Goal: Navigation & Orientation: Find specific page/section

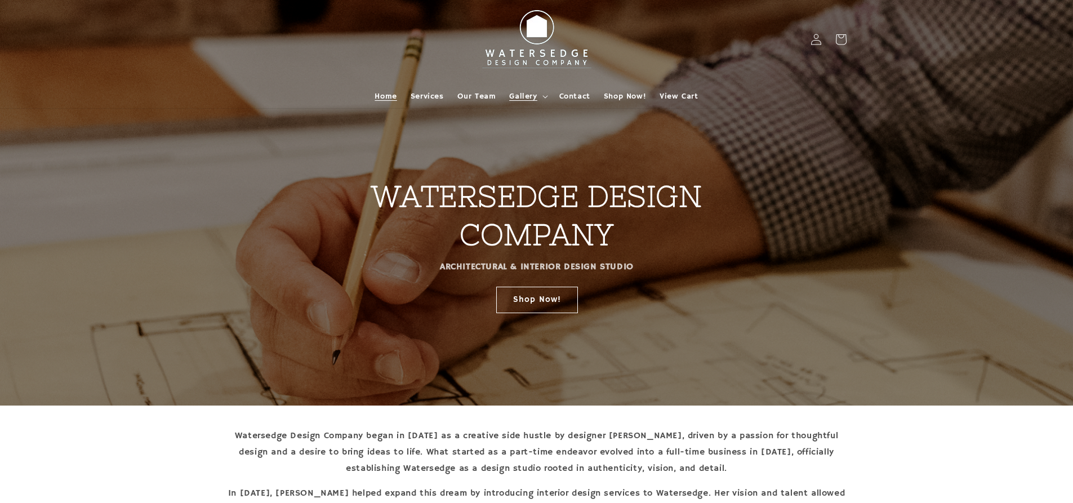
click at [512, 86] on summary "Gallery" at bounding box center [527, 96] width 50 height 24
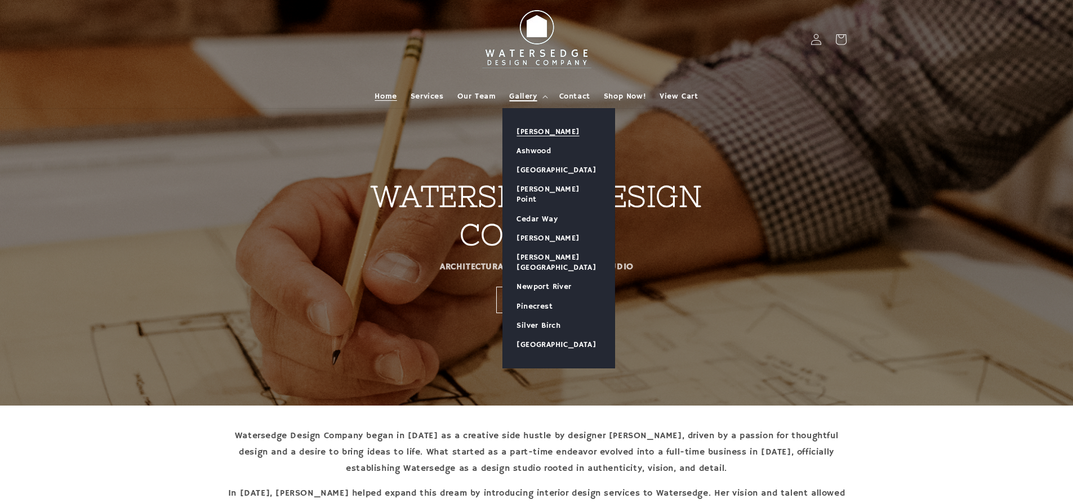
click at [537, 136] on link "[PERSON_NAME]" at bounding box center [559, 131] width 112 height 19
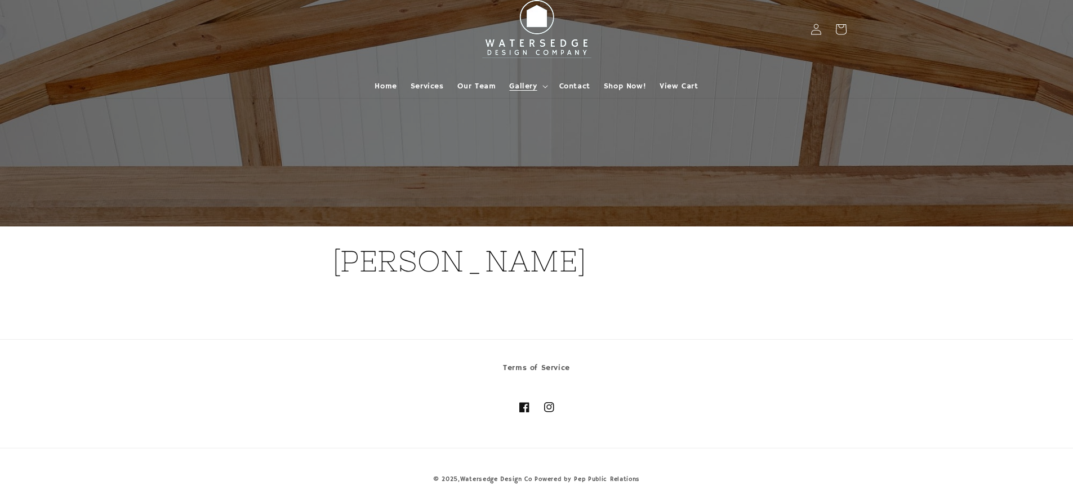
scroll to position [12, 0]
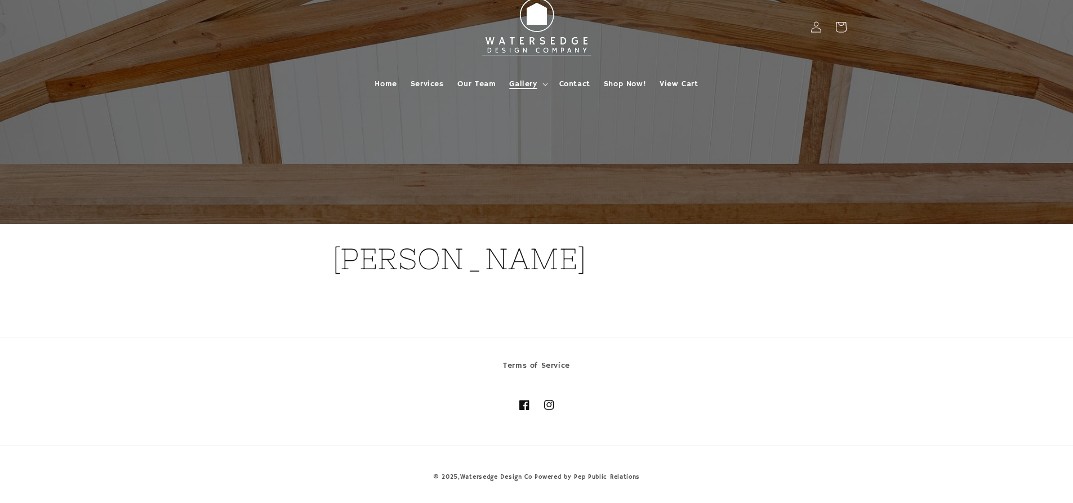
click at [525, 82] on span "Gallery" at bounding box center [523, 84] width 28 height 10
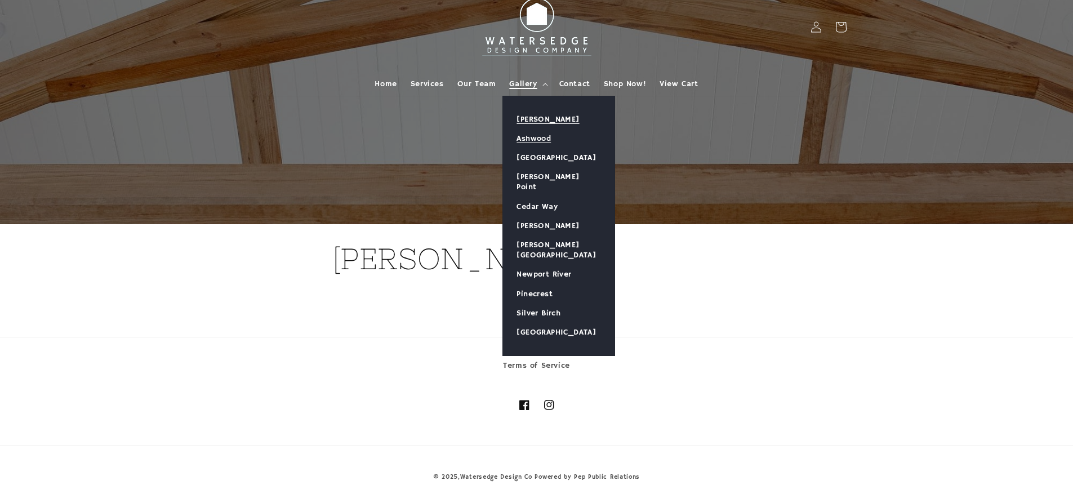
click at [540, 136] on link "Ashwood" at bounding box center [559, 138] width 112 height 19
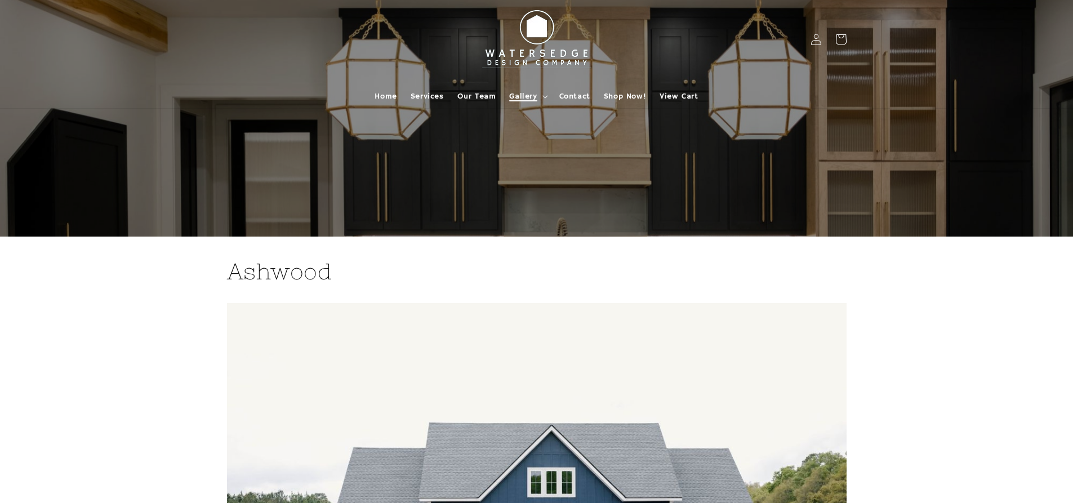
click at [527, 101] on summary "Gallery" at bounding box center [527, 96] width 50 height 24
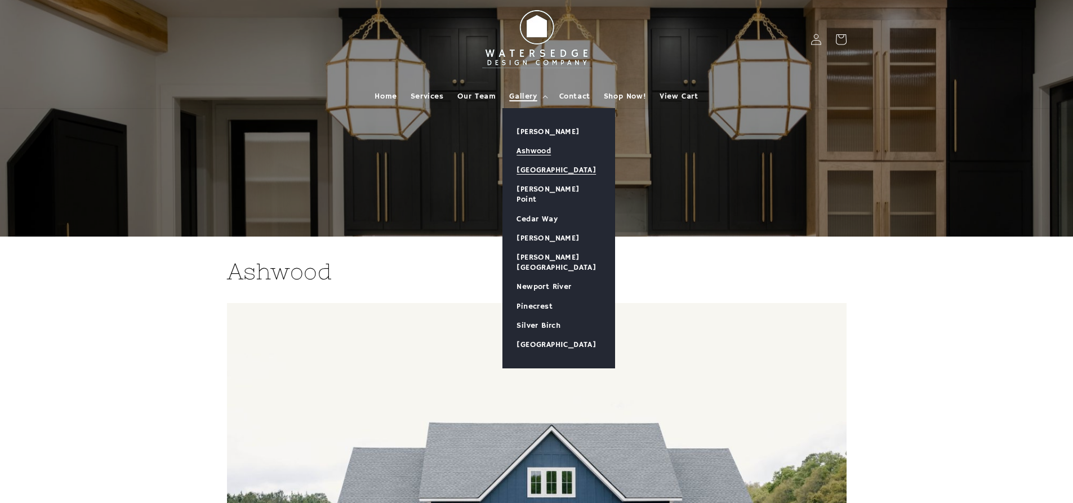
click at [540, 175] on link "[GEOGRAPHIC_DATA]" at bounding box center [559, 170] width 112 height 19
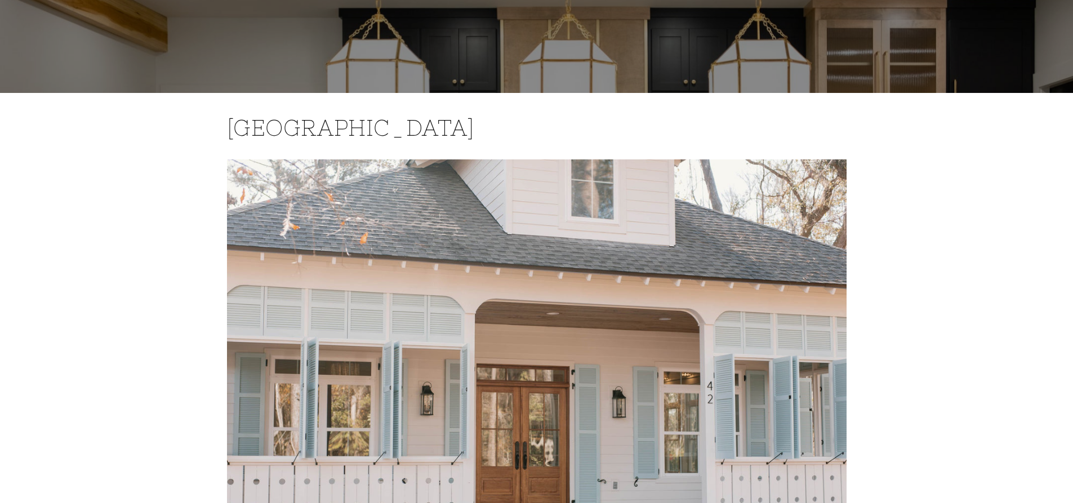
scroll to position [56, 0]
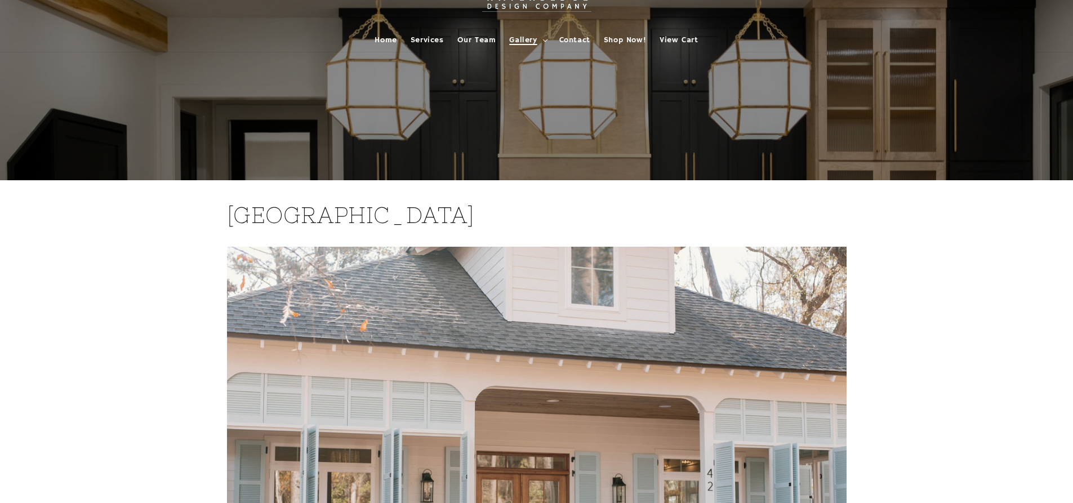
click at [535, 39] on span "Gallery" at bounding box center [523, 40] width 28 height 10
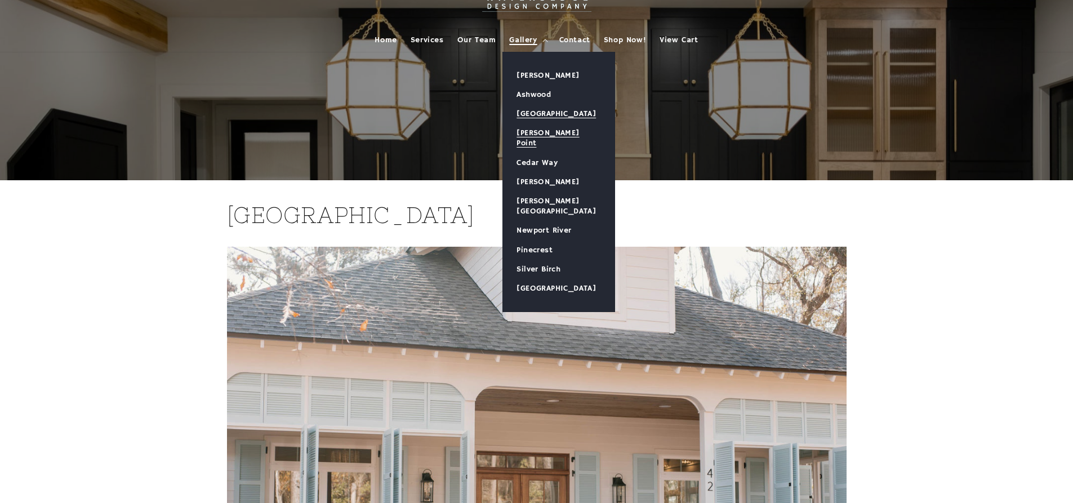
click at [526, 130] on link "[PERSON_NAME] Point" at bounding box center [559, 137] width 112 height 29
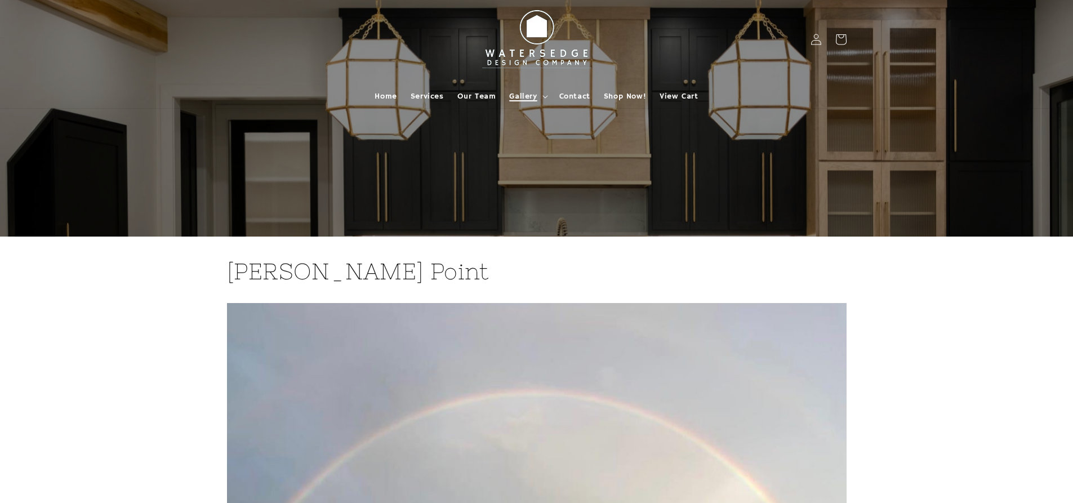
click at [526, 101] on span "Gallery" at bounding box center [523, 96] width 28 height 10
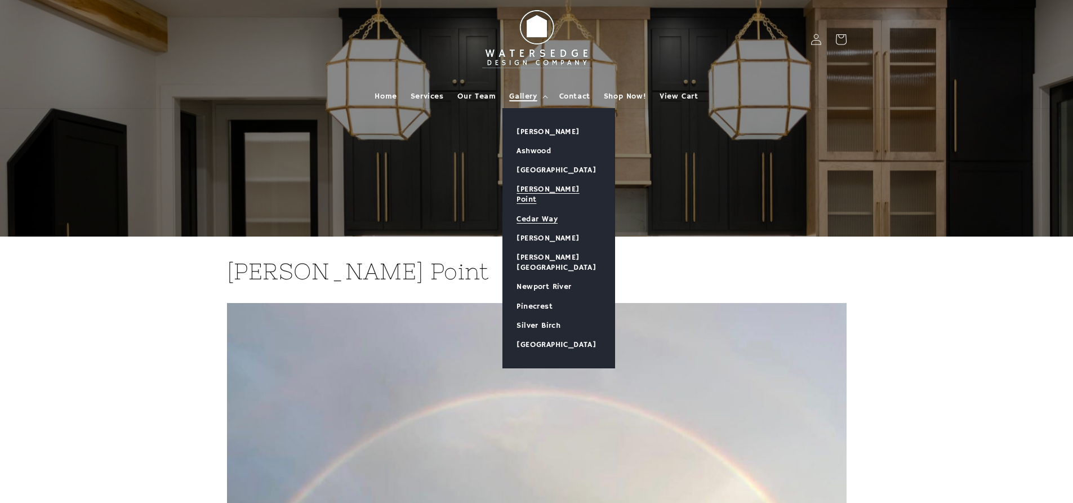
click at [537, 210] on link "Cedar Way" at bounding box center [559, 219] width 112 height 19
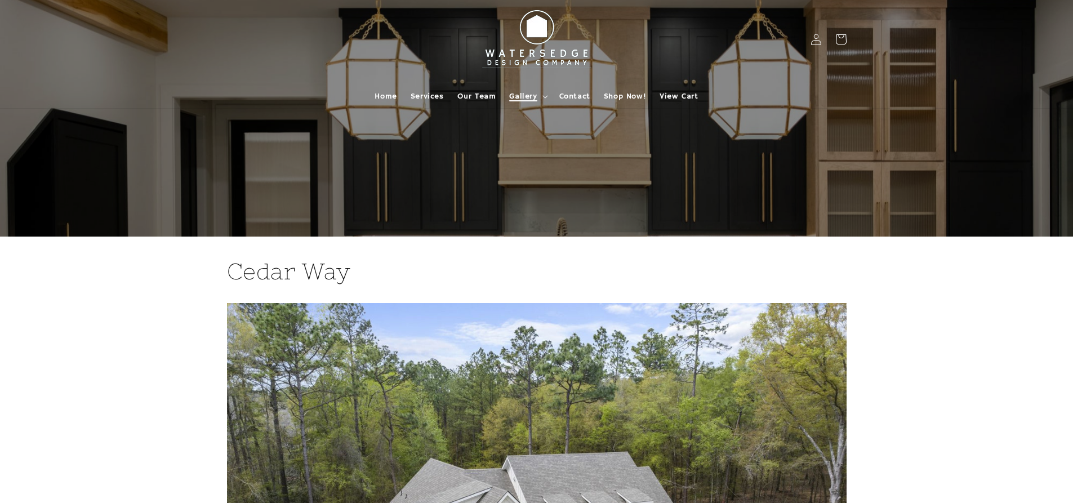
click at [533, 95] on span "Gallery" at bounding box center [523, 96] width 28 height 10
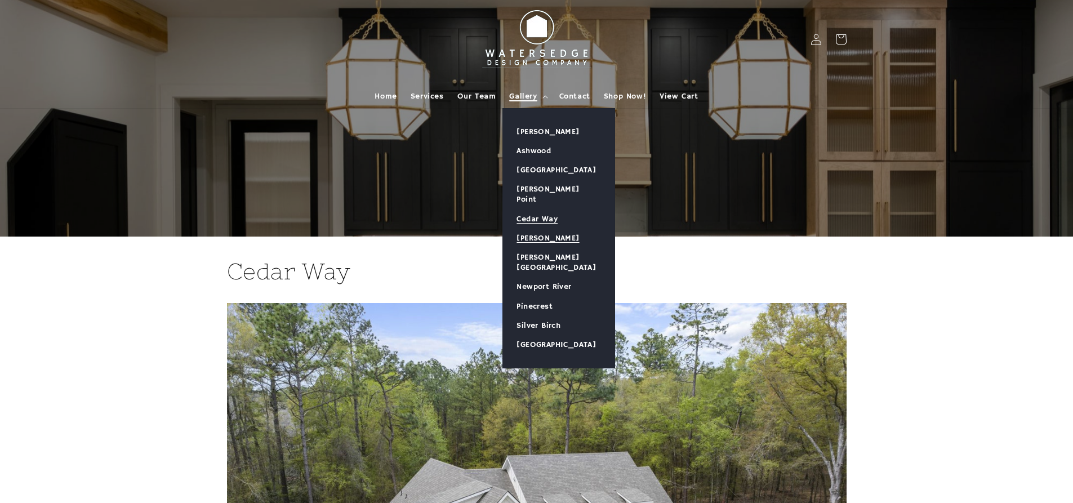
click at [547, 229] on link "[PERSON_NAME]" at bounding box center [559, 238] width 112 height 19
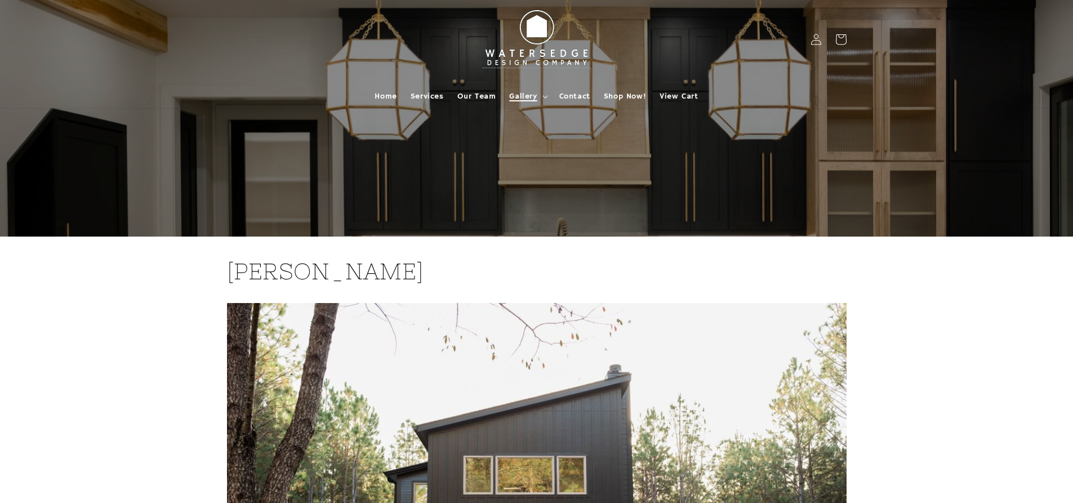
click at [530, 100] on span "Gallery" at bounding box center [523, 96] width 28 height 10
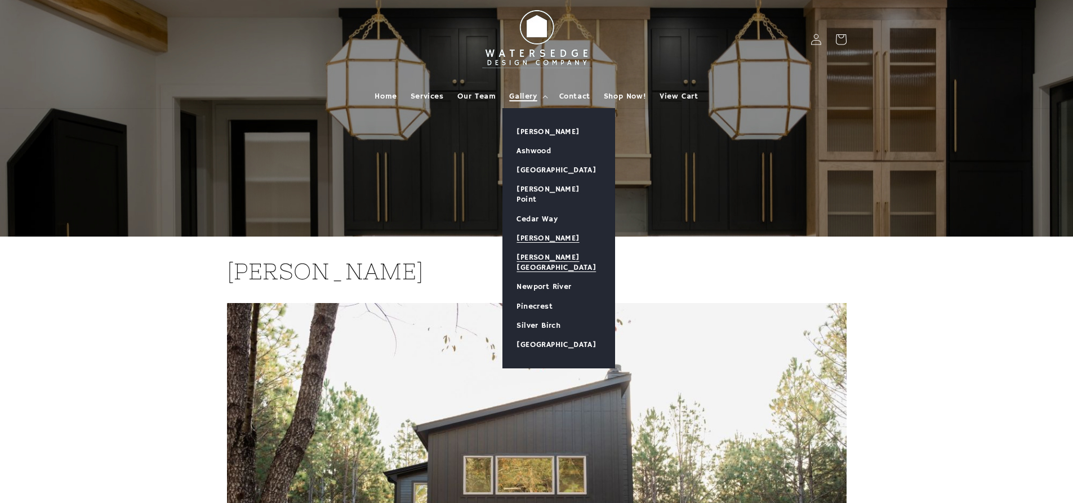
click at [542, 248] on link "[PERSON_NAME][GEOGRAPHIC_DATA]" at bounding box center [559, 262] width 112 height 29
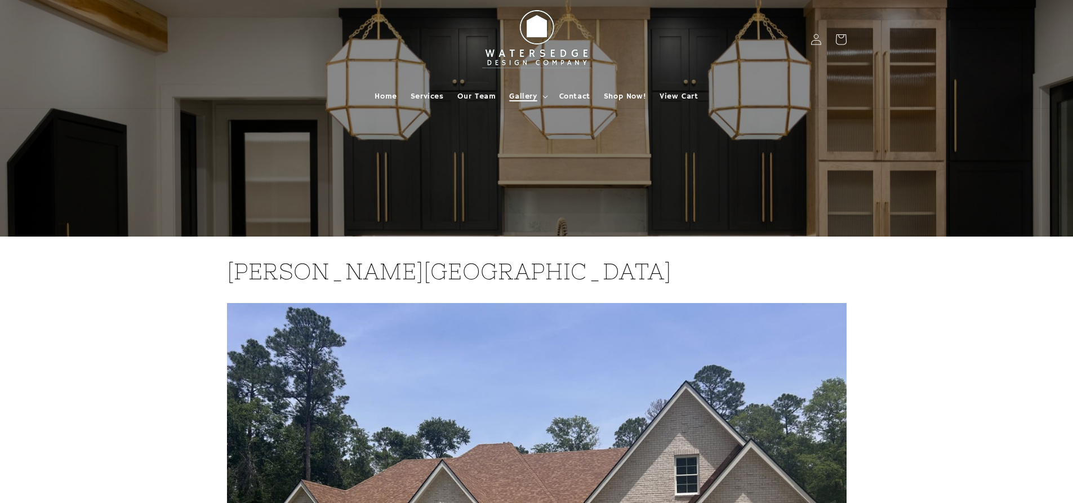
click at [519, 91] on span "Gallery" at bounding box center [523, 96] width 28 height 10
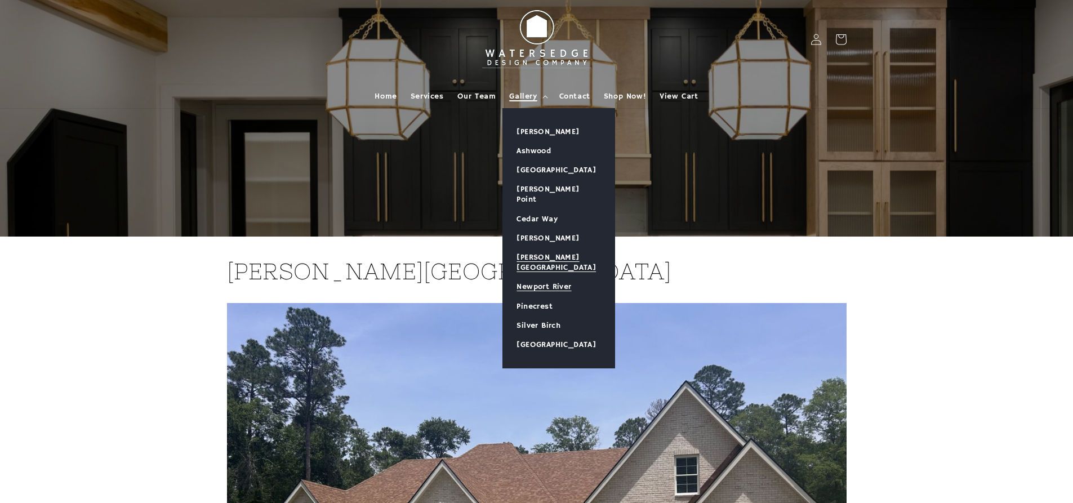
click at [543, 277] on link "Newport River" at bounding box center [559, 286] width 112 height 19
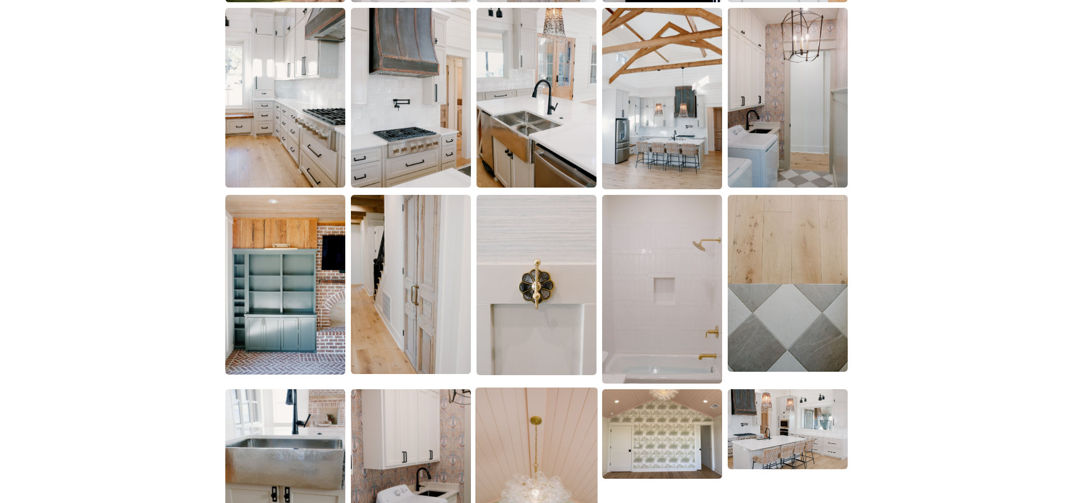
scroll to position [1972, 0]
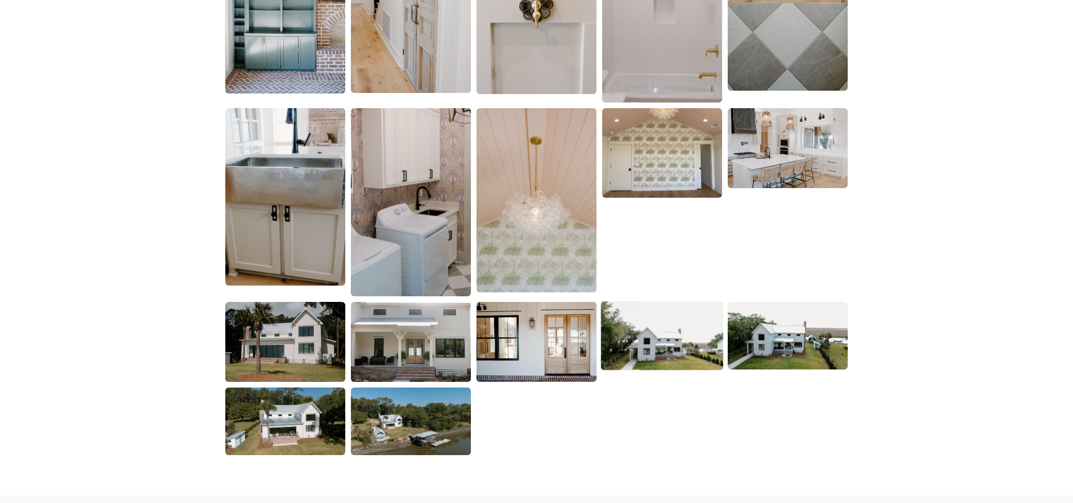
click at [660, 352] on img at bounding box center [662, 335] width 122 height 69
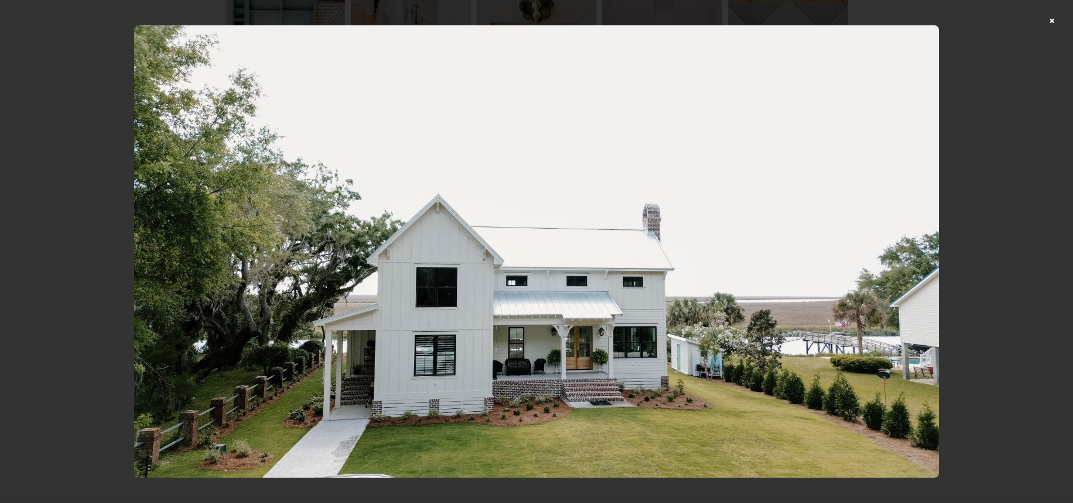
click at [822, 257] on img at bounding box center [536, 251] width 805 height 453
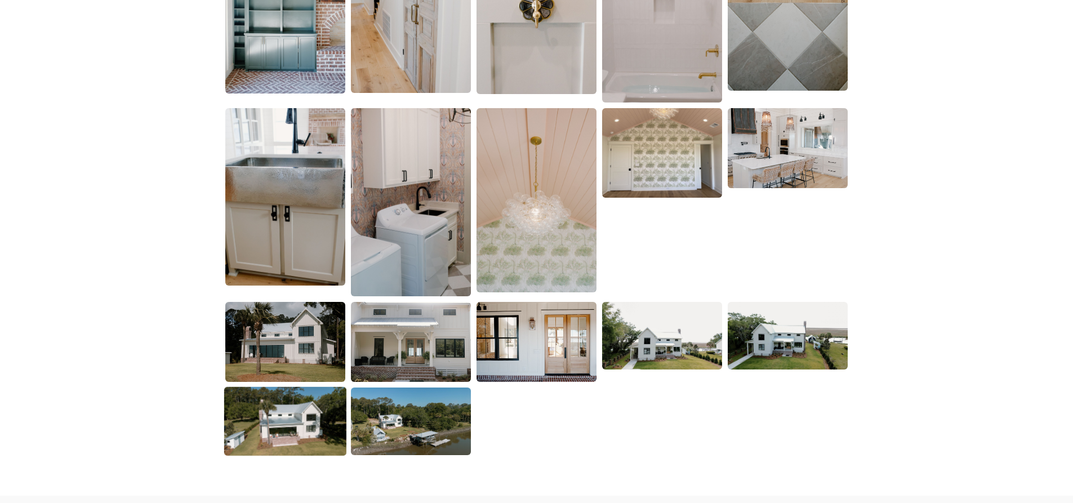
click at [303, 429] on img at bounding box center [285, 421] width 122 height 69
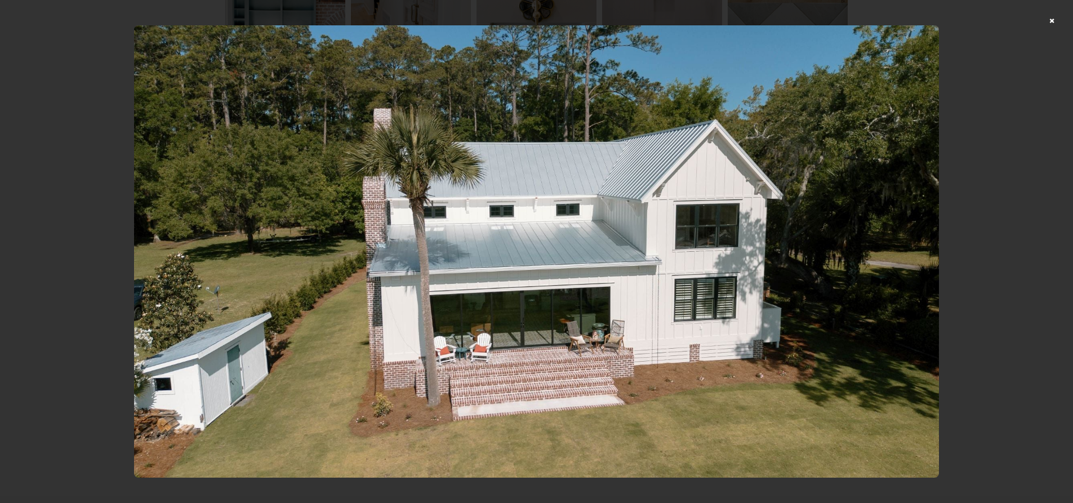
click at [978, 234] on div at bounding box center [536, 251] width 1073 height 503
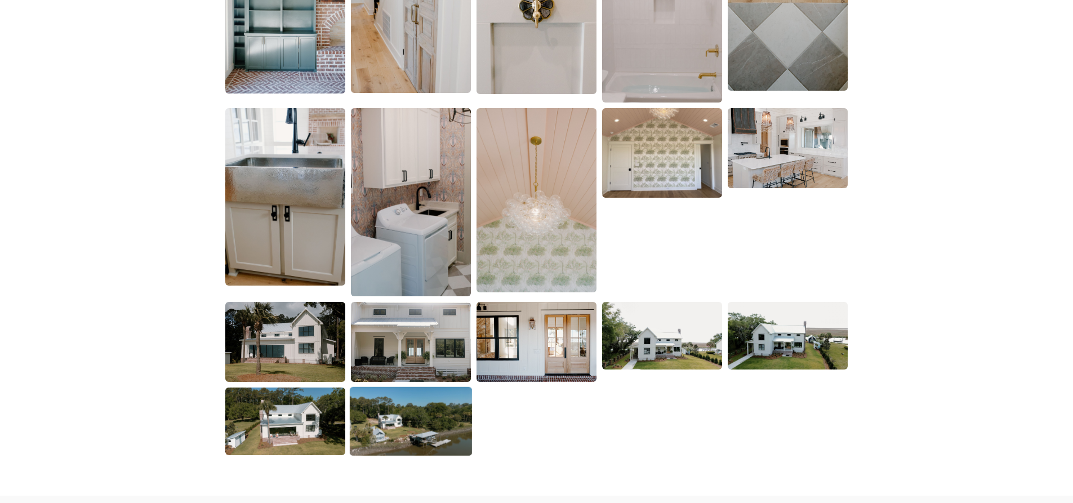
click at [391, 416] on img at bounding box center [411, 421] width 122 height 69
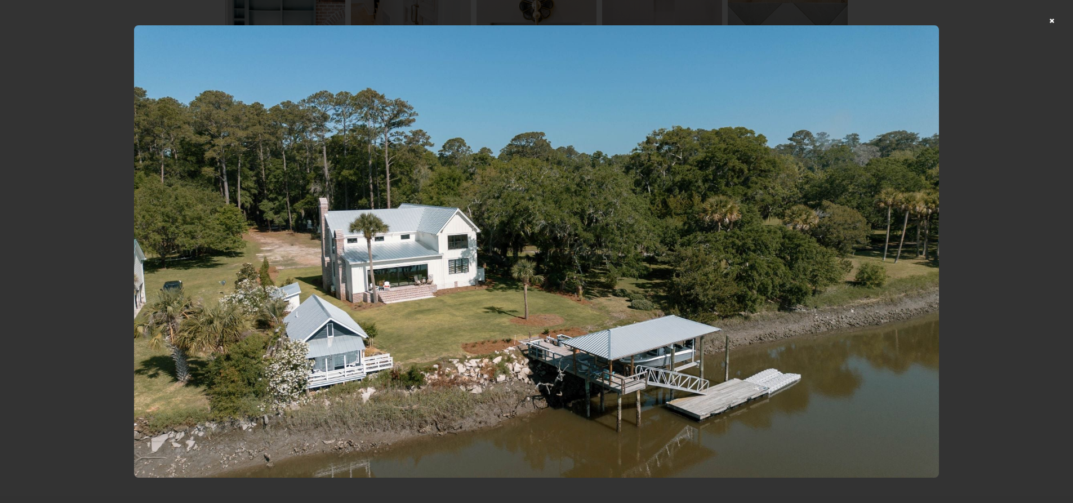
click at [994, 277] on div at bounding box center [536, 251] width 1073 height 503
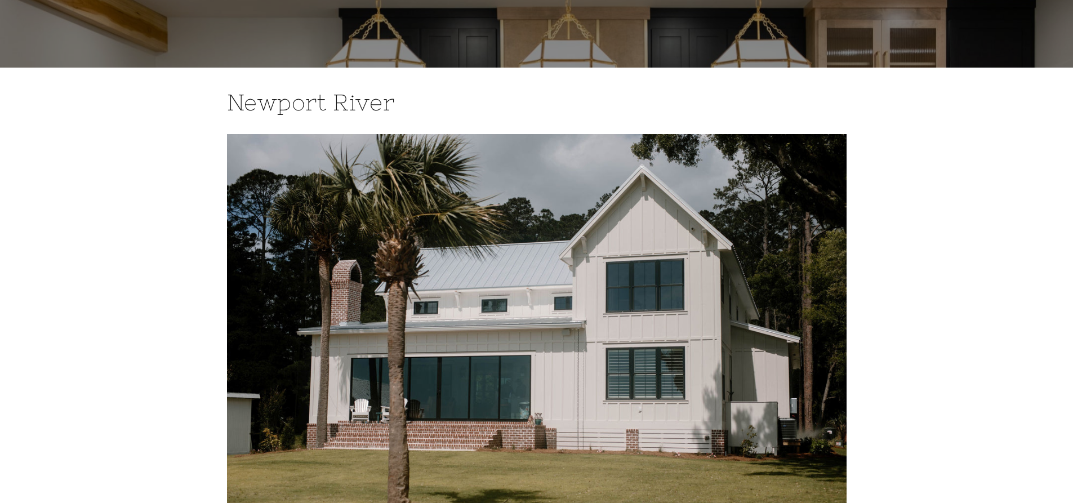
scroll to position [0, 0]
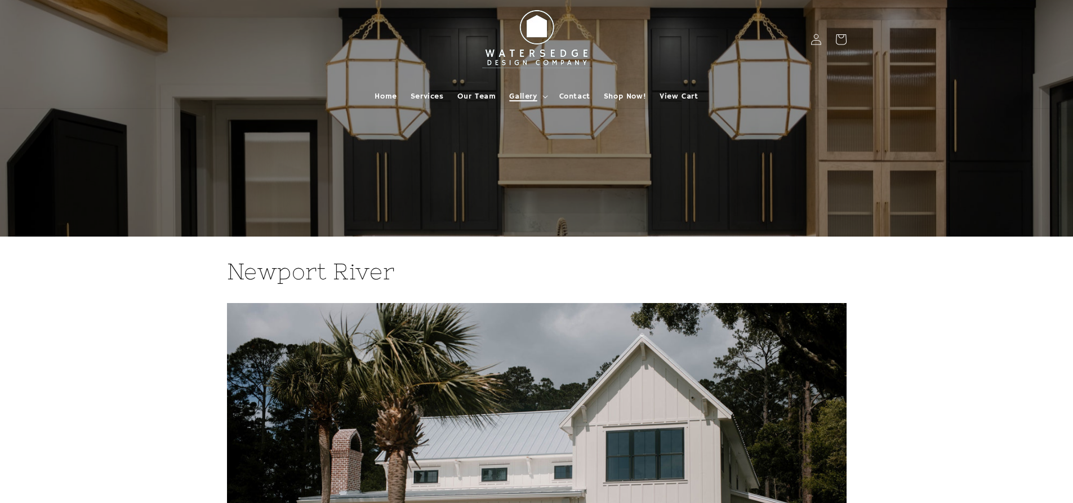
click at [523, 91] on span "Gallery" at bounding box center [523, 96] width 28 height 10
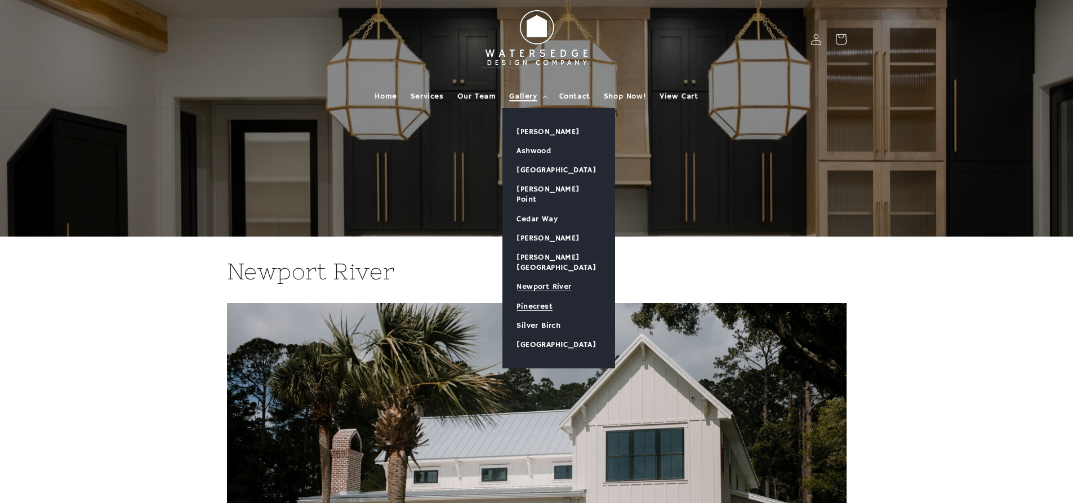
click at [546, 297] on link "Pinecrest" at bounding box center [559, 306] width 112 height 19
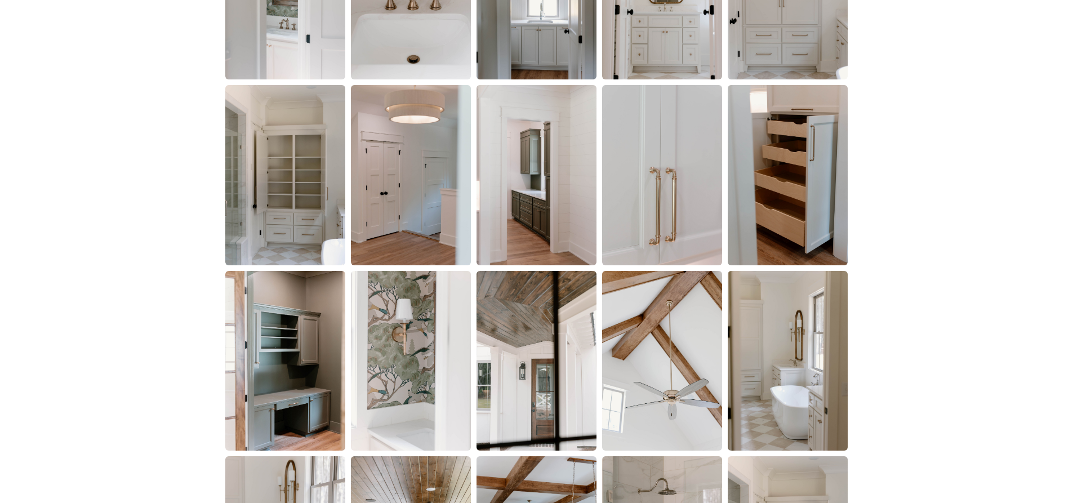
scroll to position [1690, 0]
